Goal: Transaction & Acquisition: Purchase product/service

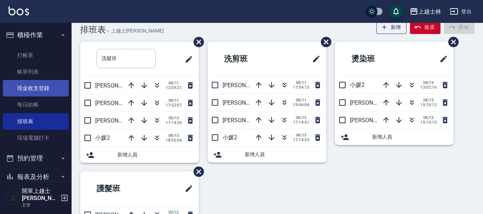
scroll to position [15, 0]
drag, startPoint x: 34, startPoint y: 92, endPoint x: 44, endPoint y: 93, distance: 10.4
click at [34, 92] on link "現金收支登錄" at bounding box center [36, 88] width 66 height 16
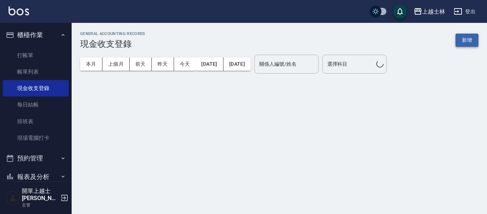
click at [465, 40] on button "新增" at bounding box center [466, 40] width 23 height 13
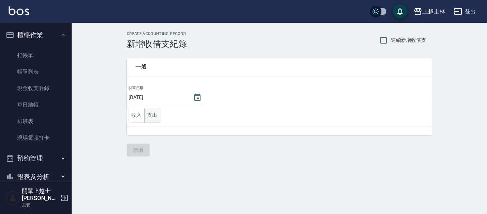
click at [153, 118] on button "支出" at bounding box center [152, 115] width 16 height 15
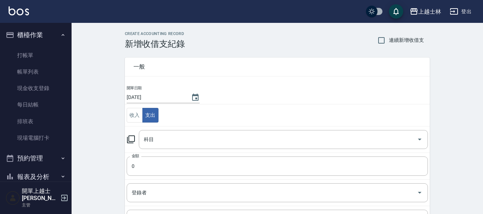
click at [130, 139] on icon at bounding box center [131, 139] width 9 height 9
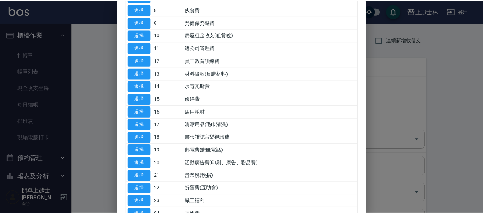
scroll to position [143, 0]
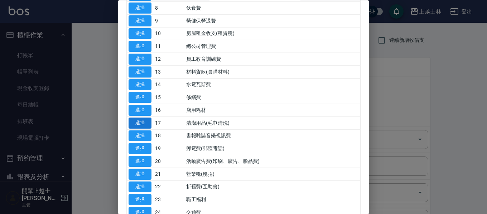
click at [141, 126] on button "選擇" at bounding box center [140, 123] width 23 height 11
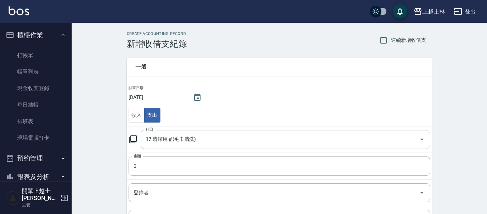
type input "17 清潔用品(毛巾清洗)"
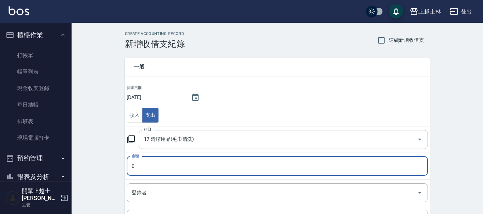
click at [159, 171] on input "0" at bounding box center [277, 166] width 301 height 19
type input "397"
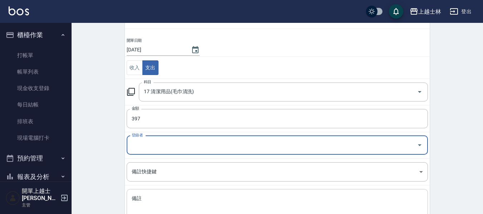
scroll to position [102, 0]
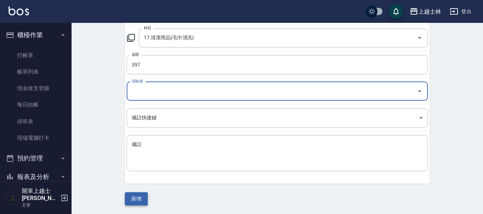
click at [141, 195] on button "新增" at bounding box center [136, 199] width 23 height 13
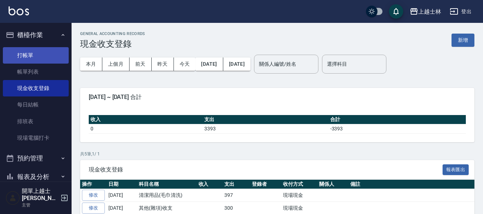
click at [28, 53] on link "打帳單" at bounding box center [36, 55] width 66 height 16
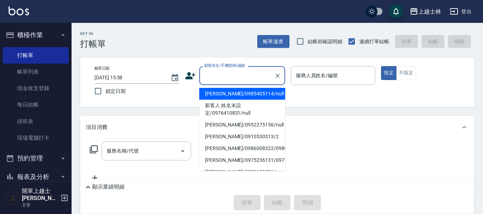
click at [236, 75] on input "顧客姓名/手機號碼/編號" at bounding box center [237, 75] width 69 height 13
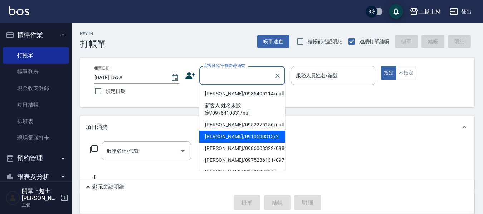
click at [239, 135] on li "[PERSON_NAME]/0910530313/2" at bounding box center [242, 137] width 86 height 12
type input "[PERSON_NAME]/0910530313/2"
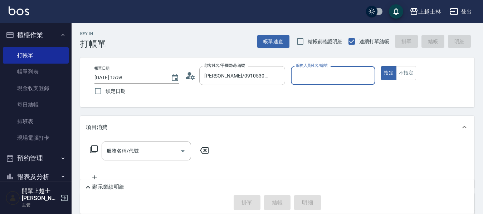
type input "小媛-2"
click at [143, 145] on div "服務名稱/代號" at bounding box center [146, 151] width 89 height 19
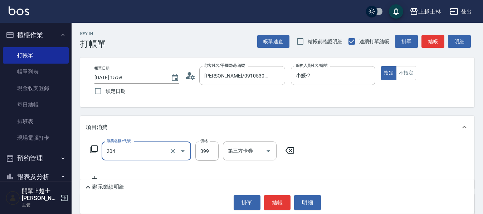
type input "A級洗+剪(204)"
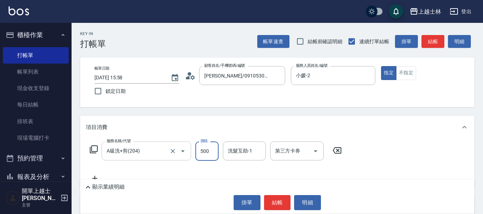
type input "500"
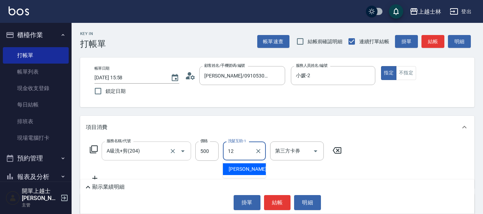
type input "[PERSON_NAME]-12"
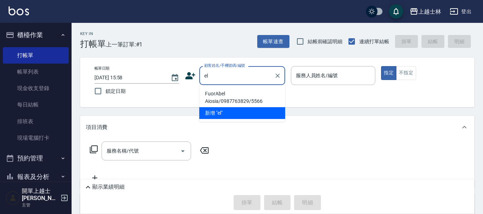
type input "e"
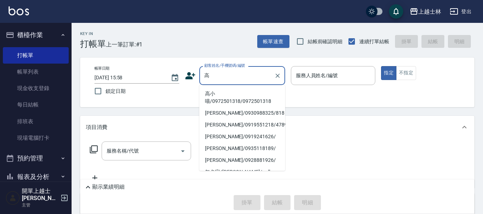
click at [215, 98] on li "高小喵/0972501318/0972501318" at bounding box center [242, 97] width 86 height 19
type input "高小喵/0972501318/0972501318"
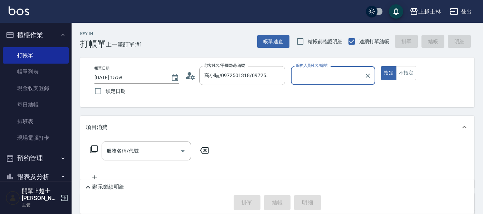
type input "小媛-2"
click at [97, 150] on icon at bounding box center [94, 150] width 8 height 8
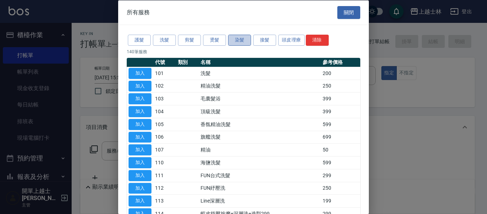
click at [237, 40] on button "染髮" at bounding box center [239, 40] width 23 height 11
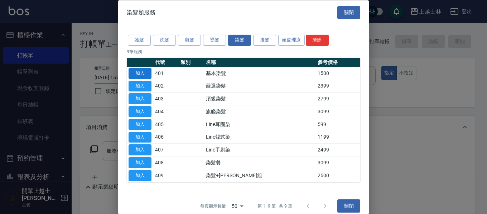
click at [136, 74] on button "加入" at bounding box center [140, 73] width 23 height 11
type input "基本染髮(401)"
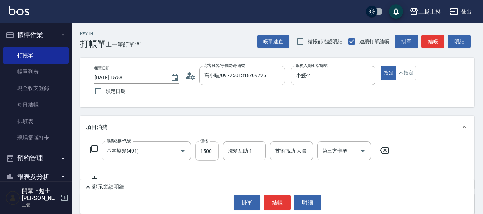
click at [205, 153] on input "1500" at bounding box center [206, 151] width 23 height 19
type input "2500"
click at [91, 147] on icon at bounding box center [93, 149] width 9 height 9
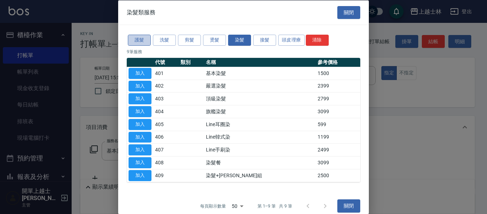
click at [141, 40] on button "護髮" at bounding box center [139, 40] width 23 height 11
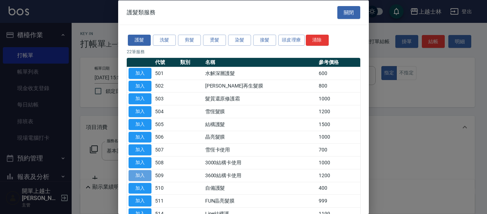
click at [141, 176] on button "加入" at bounding box center [140, 175] width 23 height 11
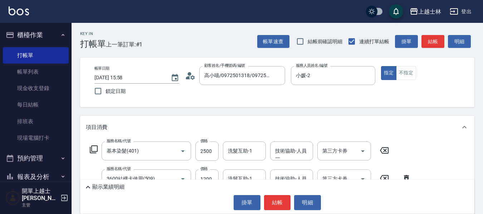
click at [350, 178] on input "第三方卡券" at bounding box center [339, 179] width 37 height 13
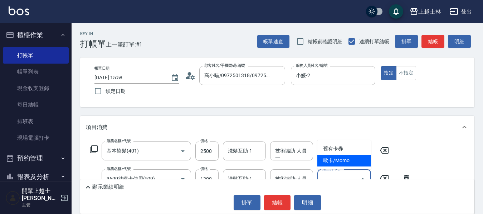
click at [338, 161] on span "歐卡/Momo" at bounding box center [344, 161] width 54 height 12
type input "歐卡/Momo"
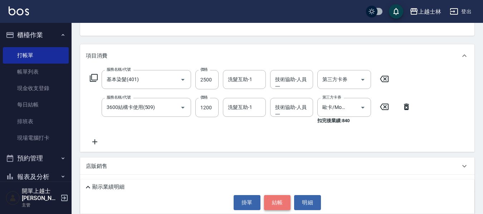
click at [275, 202] on button "結帳" at bounding box center [277, 202] width 27 height 15
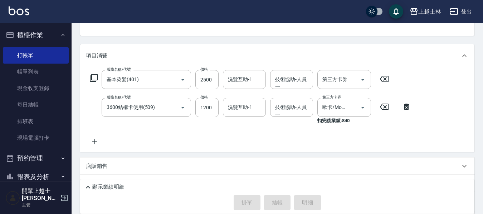
type input "[DATE] 15:59"
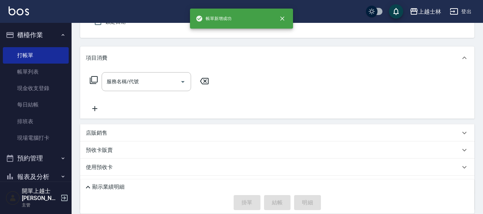
scroll to position [0, 0]
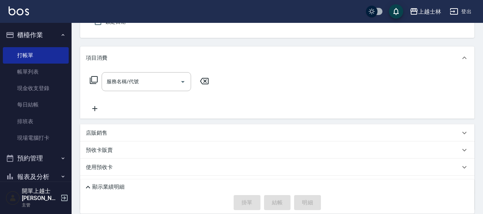
drag, startPoint x: 303, startPoint y: 186, endPoint x: 20, endPoint y: 44, distance: 316.2
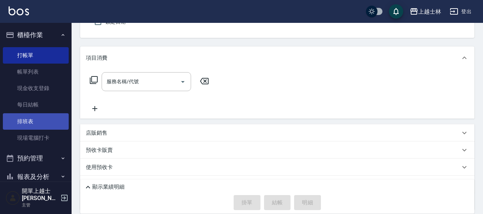
drag, startPoint x: 20, startPoint y: 44, endPoint x: 41, endPoint y: 123, distance: 82.1
click at [41, 123] on link "排班表" at bounding box center [36, 121] width 66 height 16
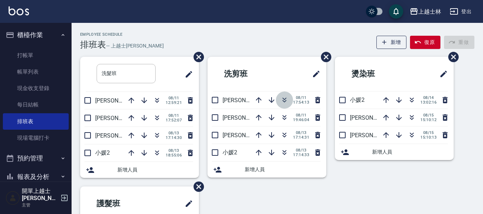
click at [285, 99] on icon "button" at bounding box center [284, 100] width 9 height 9
drag, startPoint x: 58, startPoint y: 40, endPoint x: 76, endPoint y: 1, distance: 43.6
